Goal: Navigation & Orientation: Find specific page/section

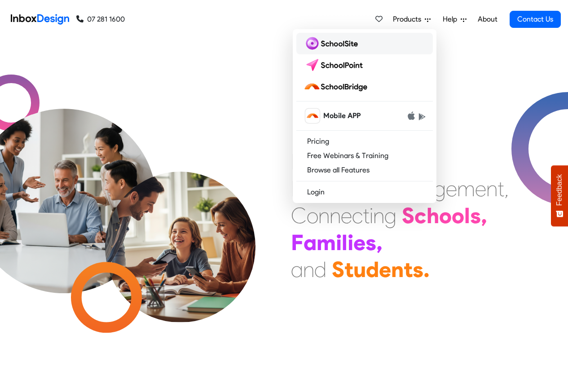
click at [327, 43] on img at bounding box center [332, 43] width 58 height 14
click at [322, 43] on img at bounding box center [332, 43] width 58 height 14
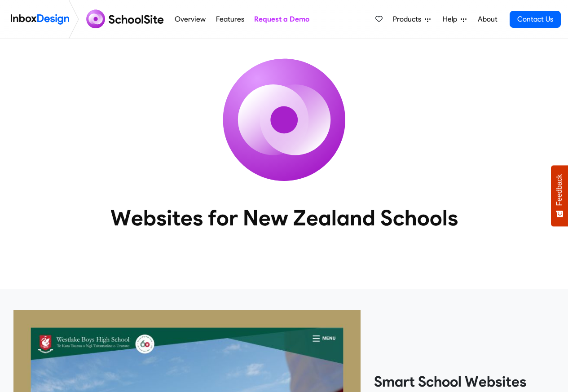
click at [193, 20] on link "Overview" at bounding box center [190, 19] width 36 height 18
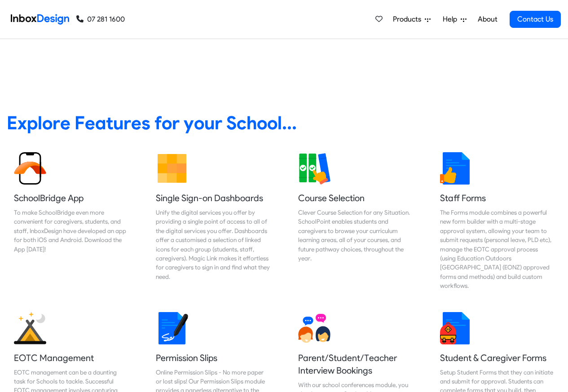
scroll to position [323, 0]
